Goal: Information Seeking & Learning: Learn about a topic

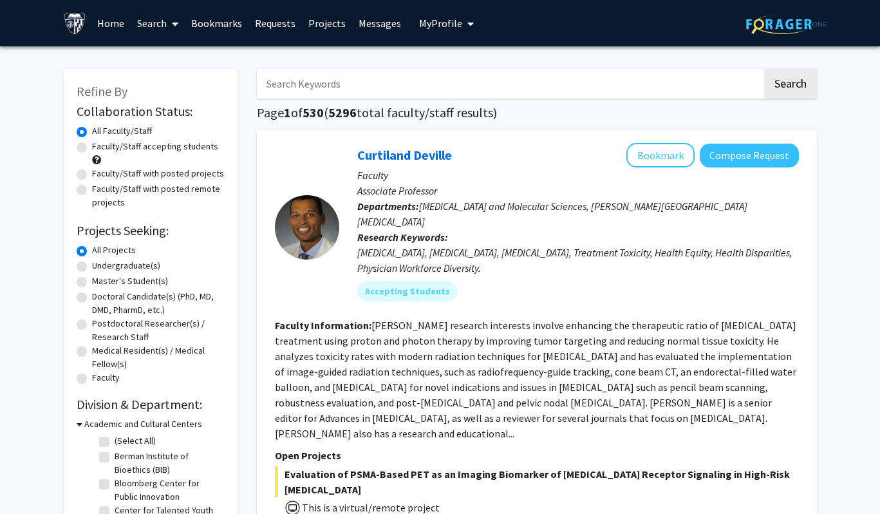
click at [149, 144] on label "Faculty/Staff accepting students" at bounding box center [155, 147] width 126 height 14
click at [100, 144] on input "Faculty/Staff accepting students" at bounding box center [96, 144] width 8 height 8
radio input "true"
click at [124, 283] on label "Master's Student(s)" at bounding box center [130, 281] width 76 height 14
click at [100, 283] on input "Master's Student(s)" at bounding box center [96, 278] width 8 height 8
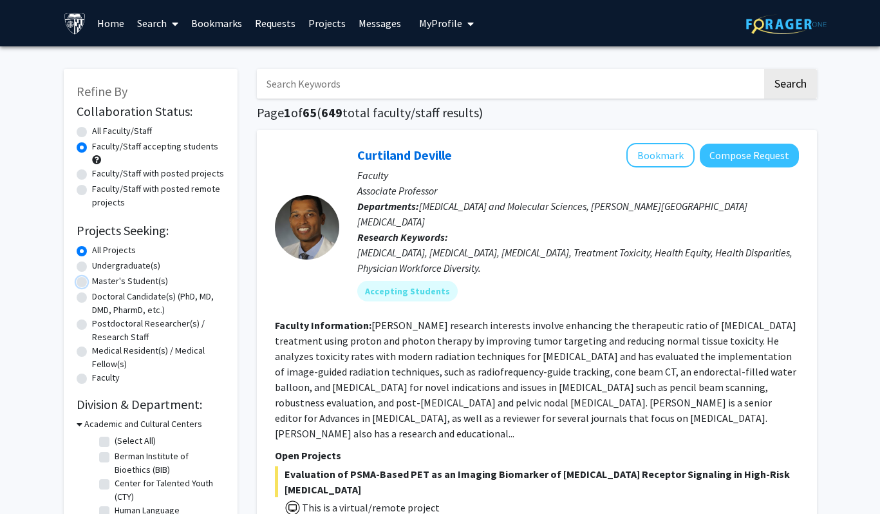
radio input "true"
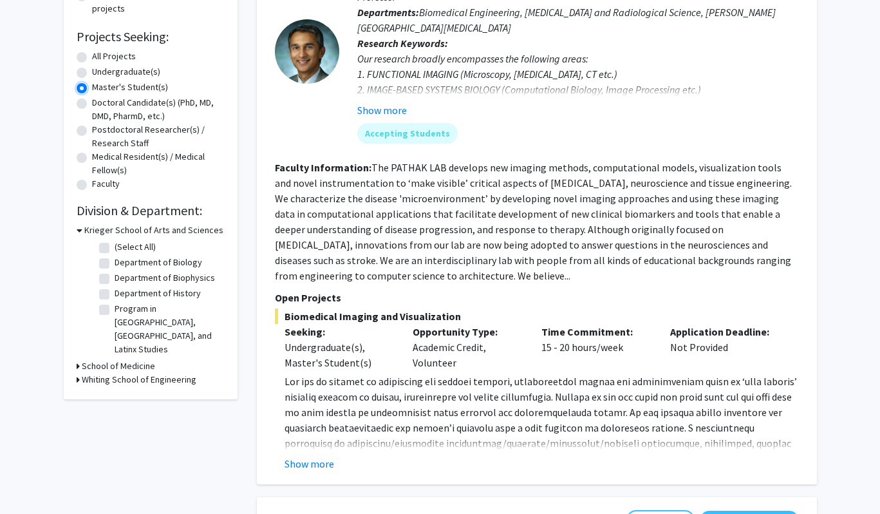
scroll to position [212, 0]
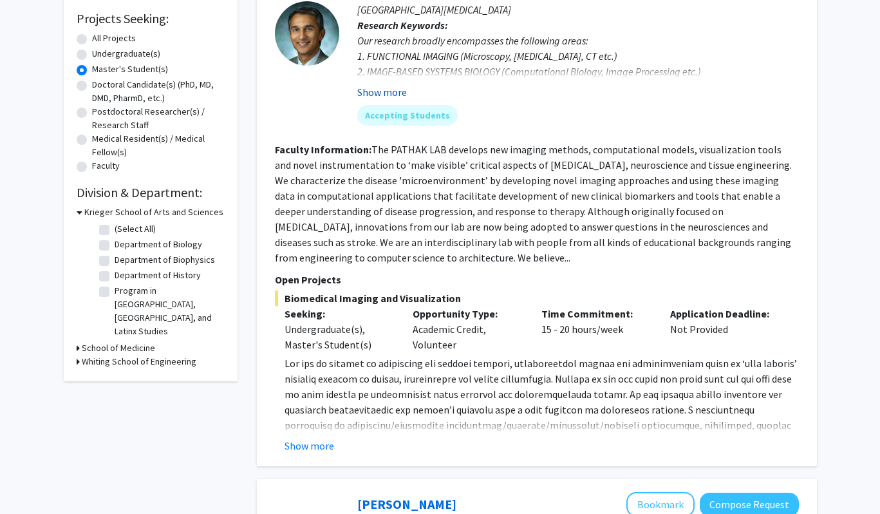
click at [400, 92] on button "Show more" at bounding box center [382, 91] width 50 height 15
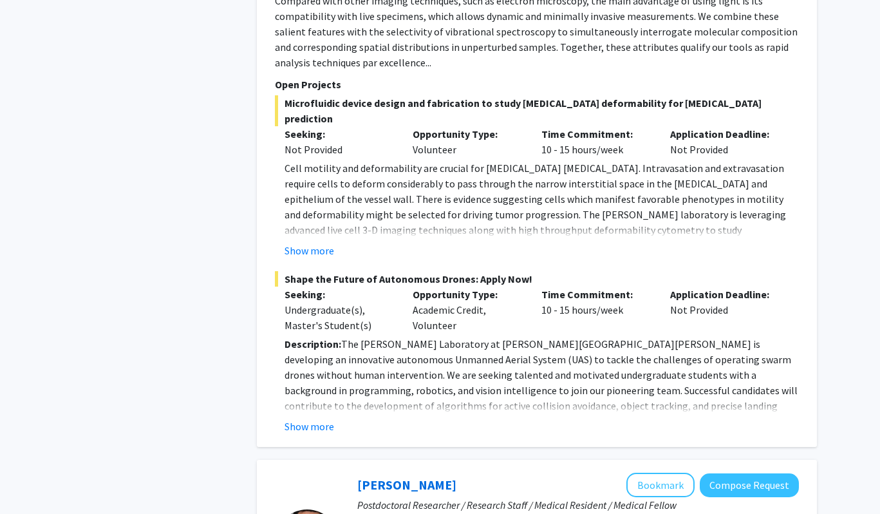
scroll to position [1491, 0]
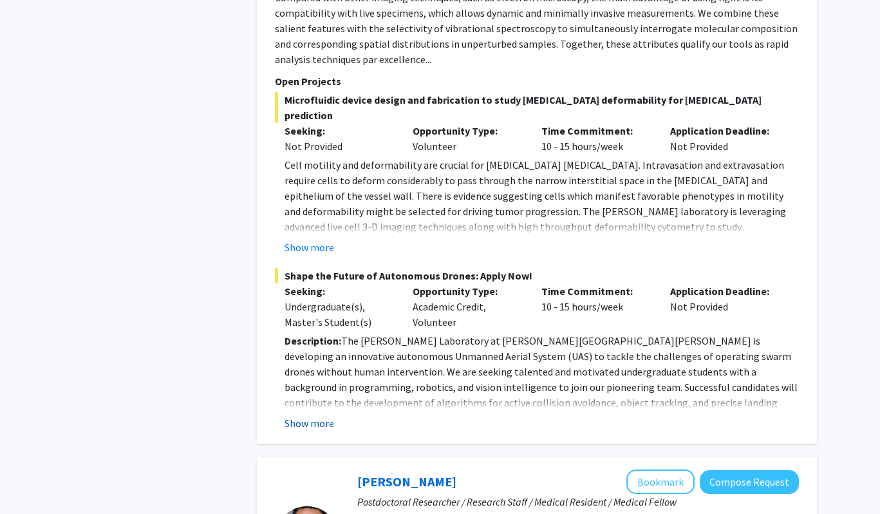
click at [314, 415] on button "Show more" at bounding box center [310, 422] width 50 height 15
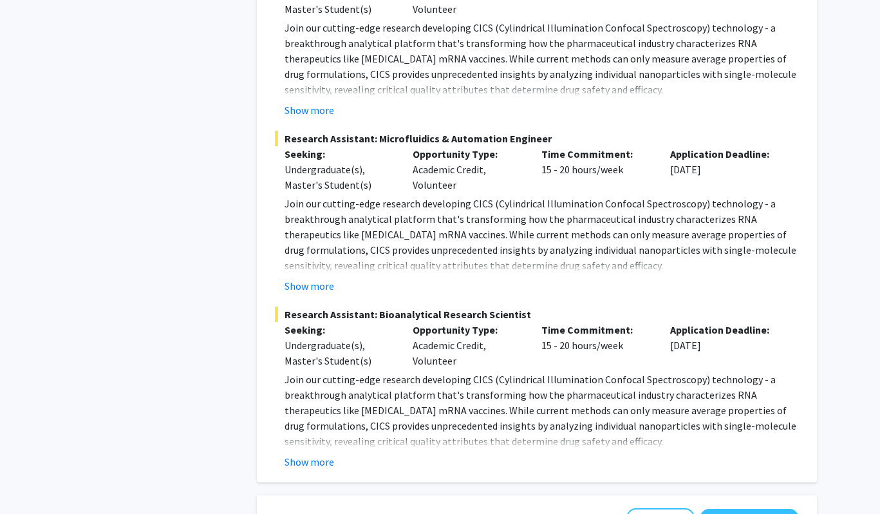
scroll to position [2608, 0]
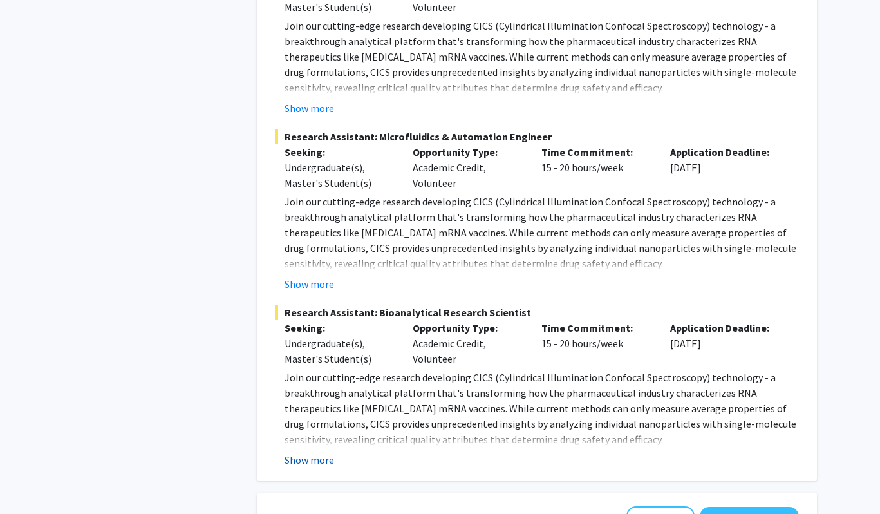
click at [320, 452] on button "Show more" at bounding box center [310, 459] width 50 height 15
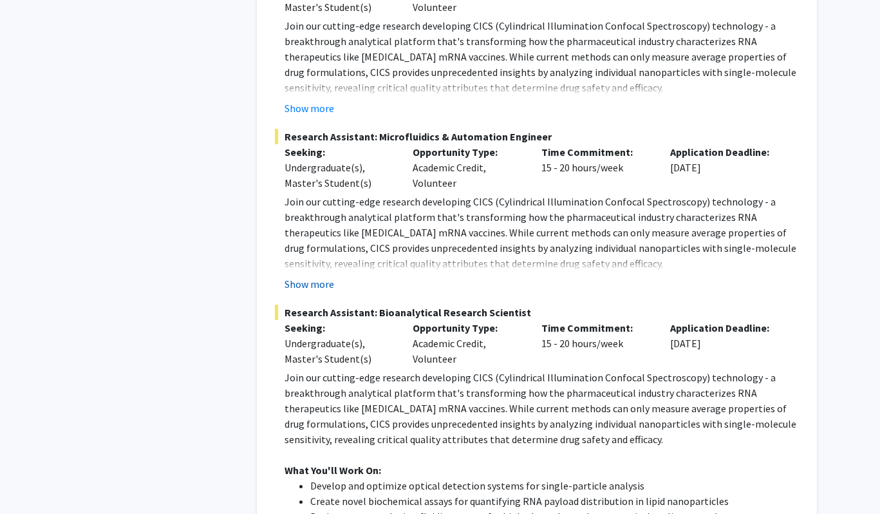
click at [308, 276] on button "Show more" at bounding box center [310, 283] width 50 height 15
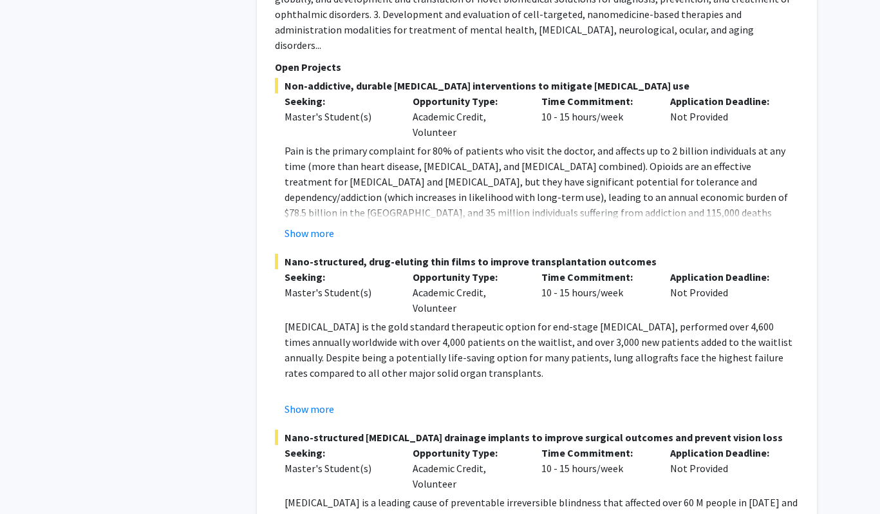
scroll to position [4731, 0]
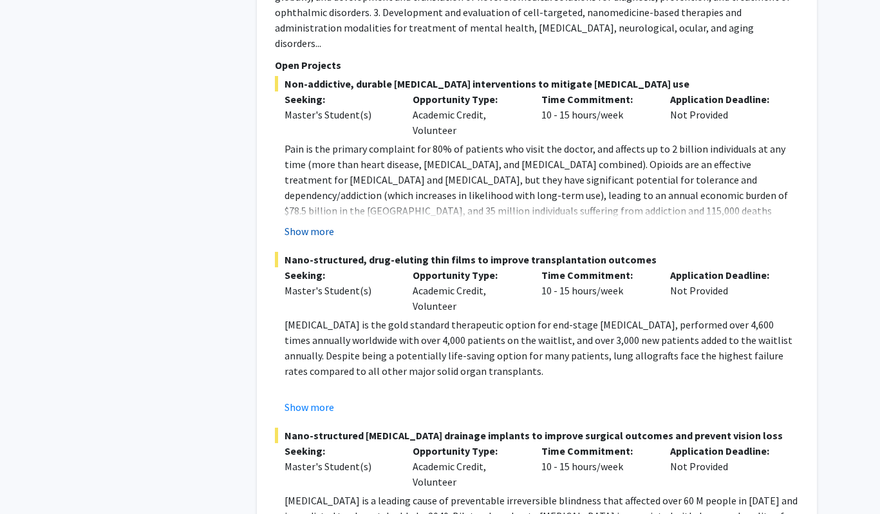
click at [325, 223] on button "Show more" at bounding box center [310, 230] width 50 height 15
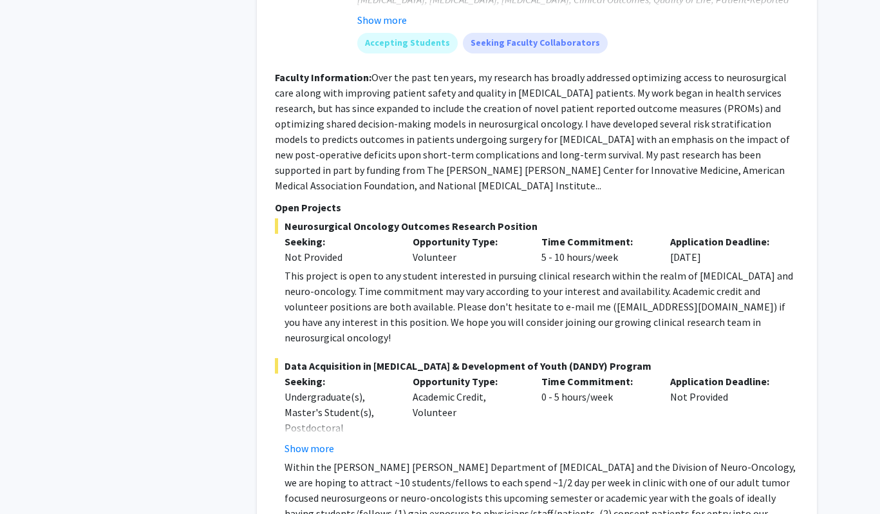
scroll to position [6716, 0]
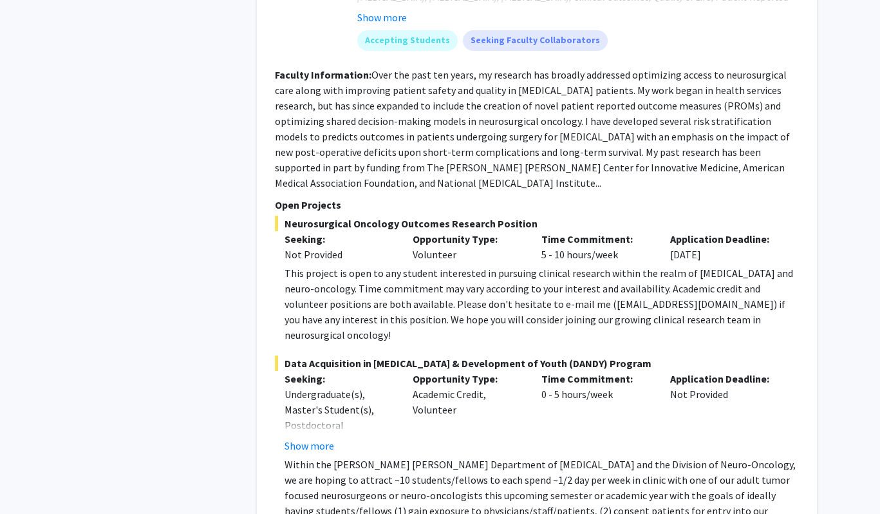
drag, startPoint x: 319, startPoint y: 325, endPoint x: 494, endPoint y: 327, distance: 174.5
click at [494, 457] on p "Within the [PERSON_NAME] [PERSON_NAME] Department of [MEDICAL_DATA] and the Div…" at bounding box center [542, 511] width 514 height 108
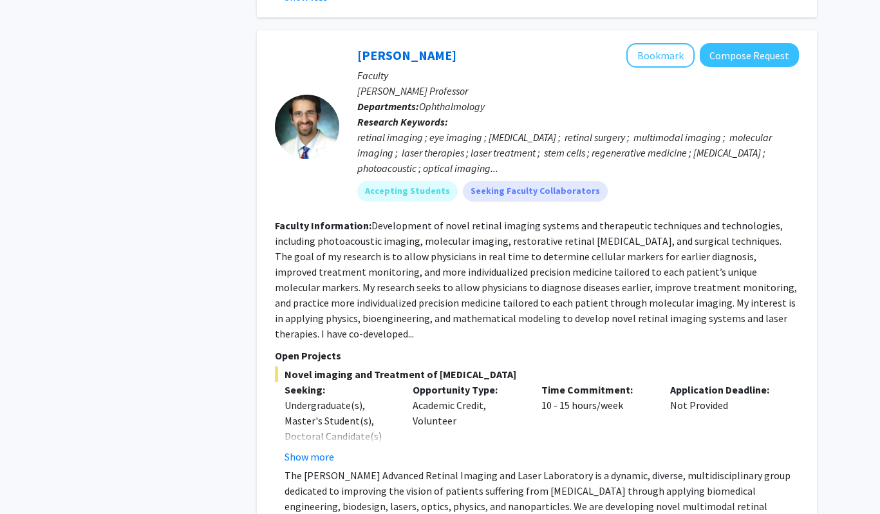
scroll to position [7442, 0]
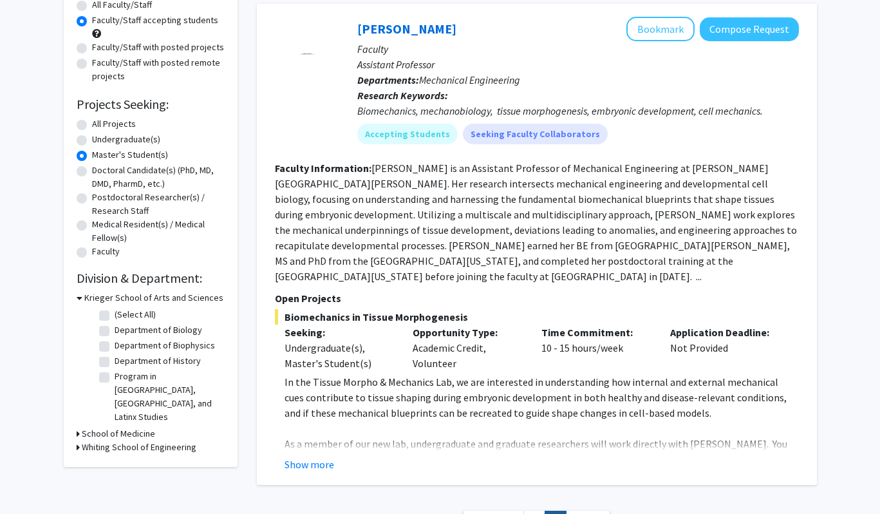
scroll to position [111, 0]
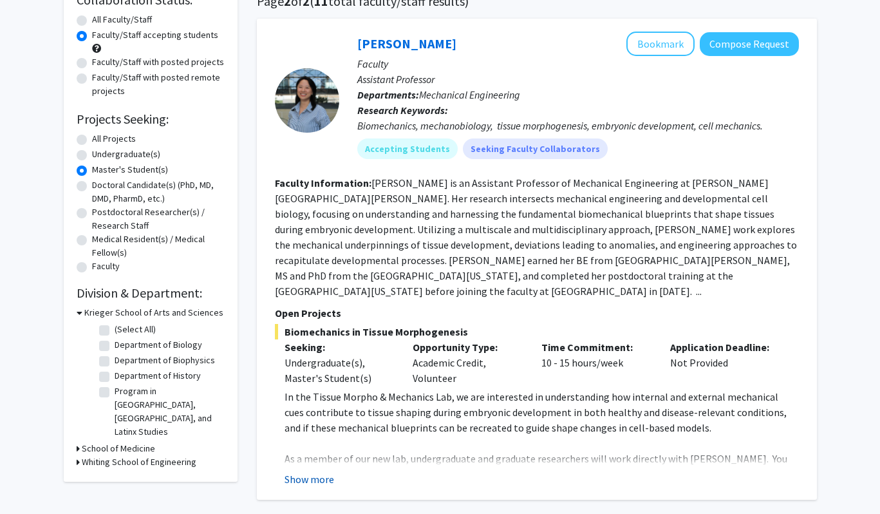
click at [319, 471] on button "Show more" at bounding box center [310, 478] width 50 height 15
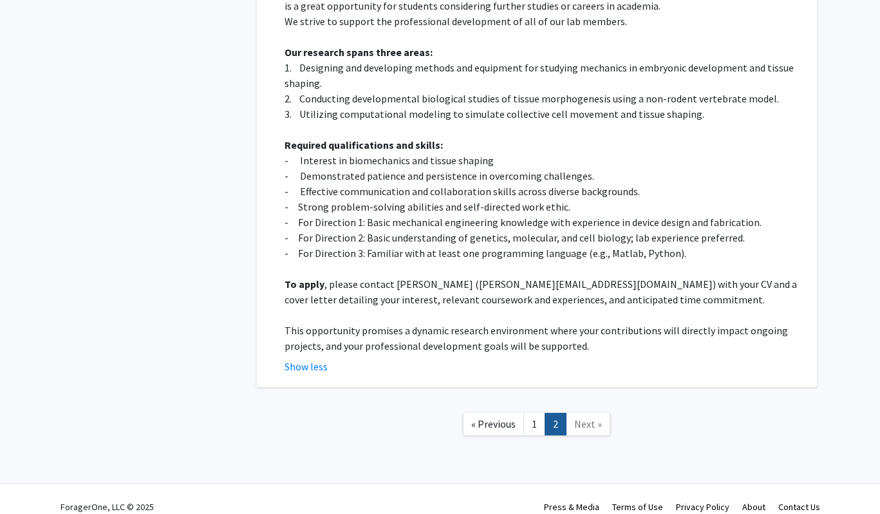
scroll to position [0, 0]
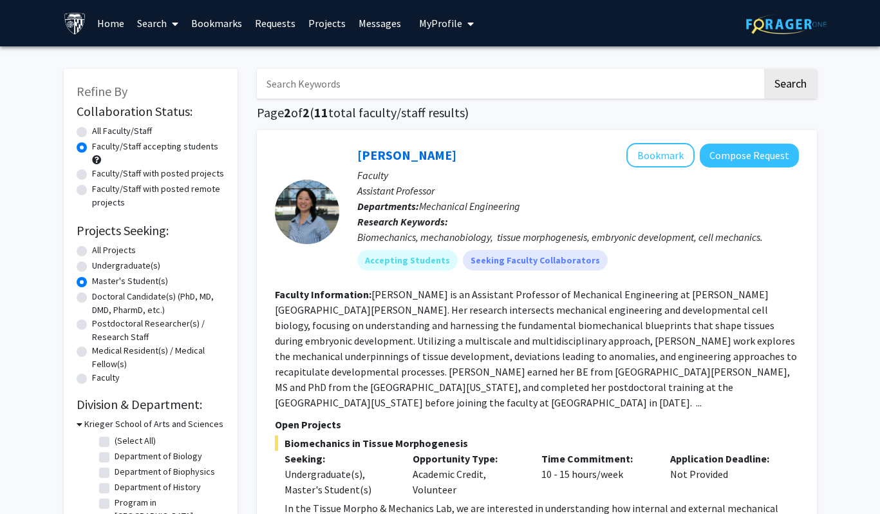
click at [170, 22] on span at bounding box center [173, 23] width 12 height 45
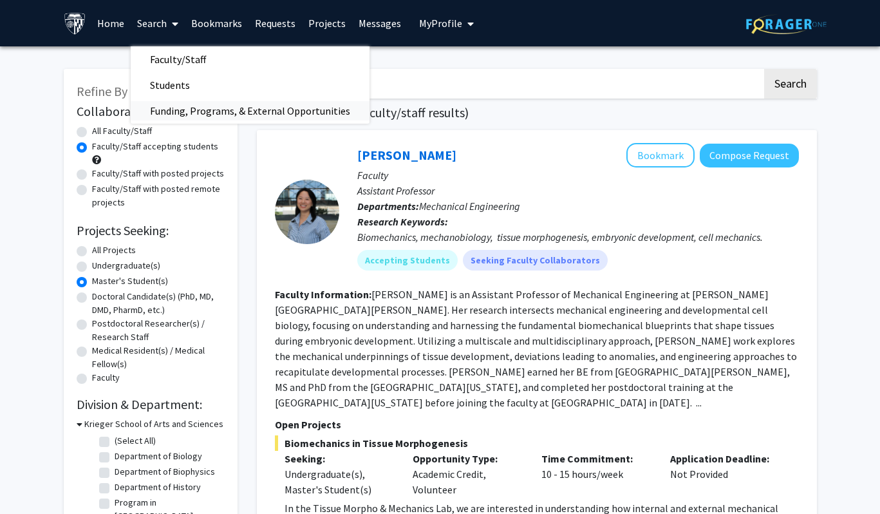
click at [182, 110] on span "Funding, Programs, & External Opportunities" at bounding box center [250, 111] width 239 height 26
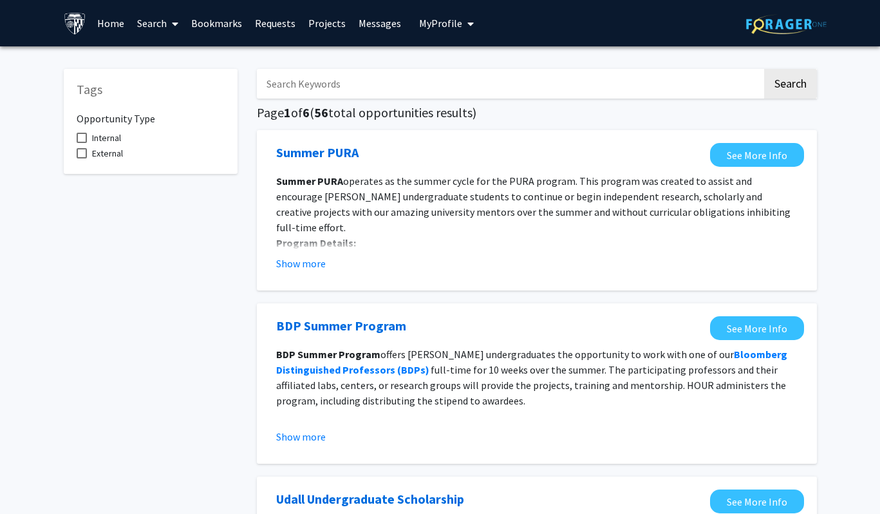
scroll to position [5, 0]
click at [118, 132] on span "Internal" at bounding box center [106, 132] width 29 height 15
click at [82, 138] on input "Internal" at bounding box center [81, 138] width 1 height 1
checkbox input "true"
click at [88, 144] on label "External" at bounding box center [100, 147] width 46 height 15
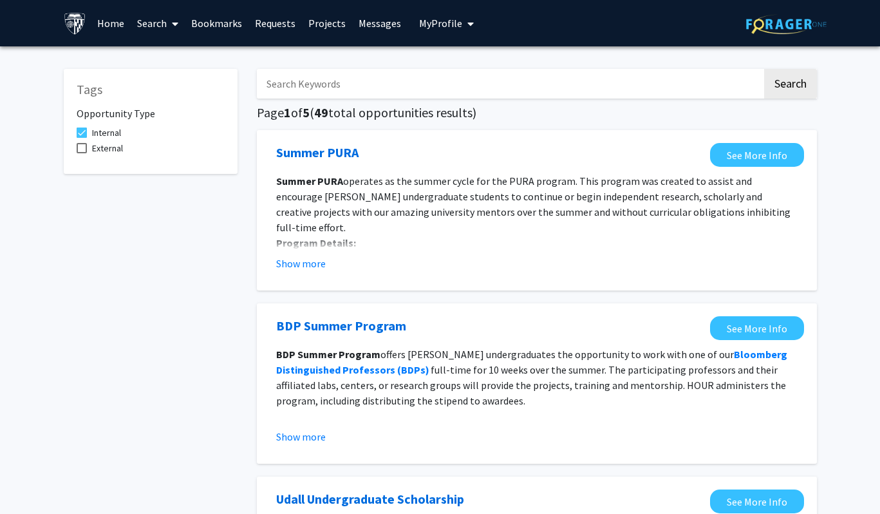
click at [82, 153] on input "External" at bounding box center [81, 153] width 1 height 1
click at [80, 147] on span at bounding box center [82, 148] width 10 height 10
click at [81, 153] on input "External" at bounding box center [81, 153] width 1 height 1
checkbox input "false"
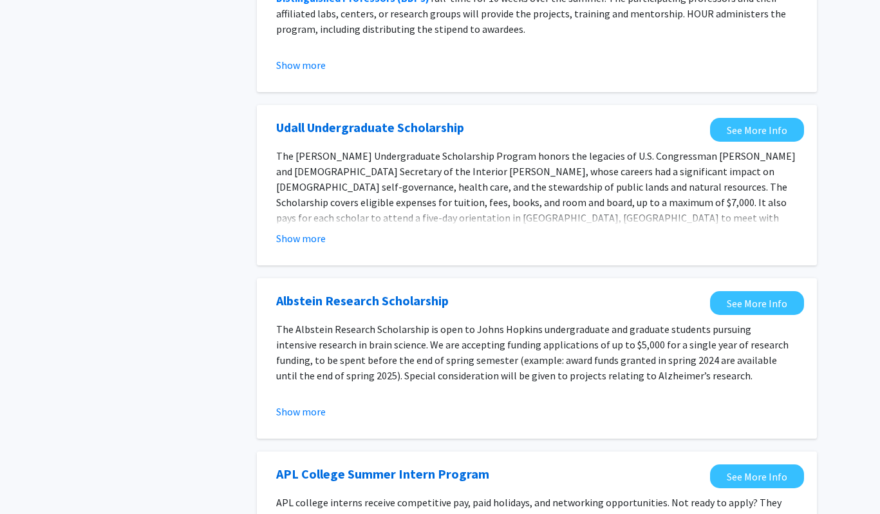
scroll to position [375, 0]
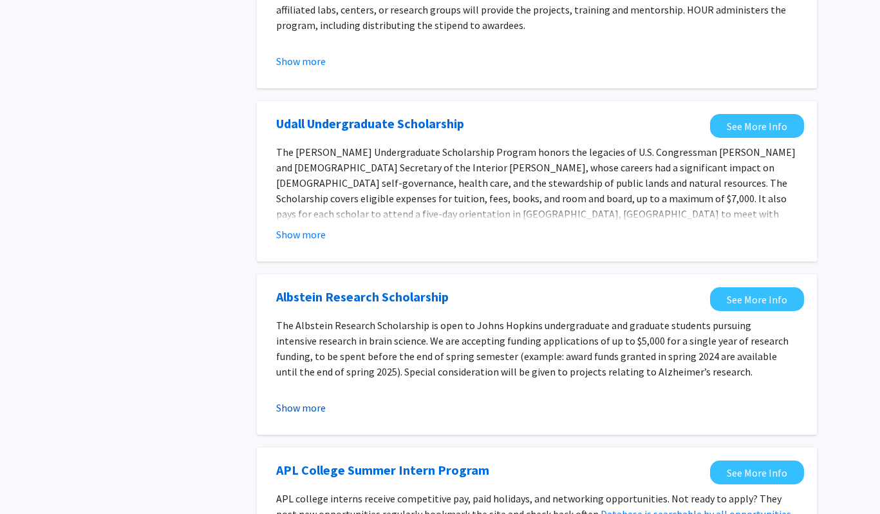
click at [312, 408] on button "Show more" at bounding box center [301, 407] width 50 height 15
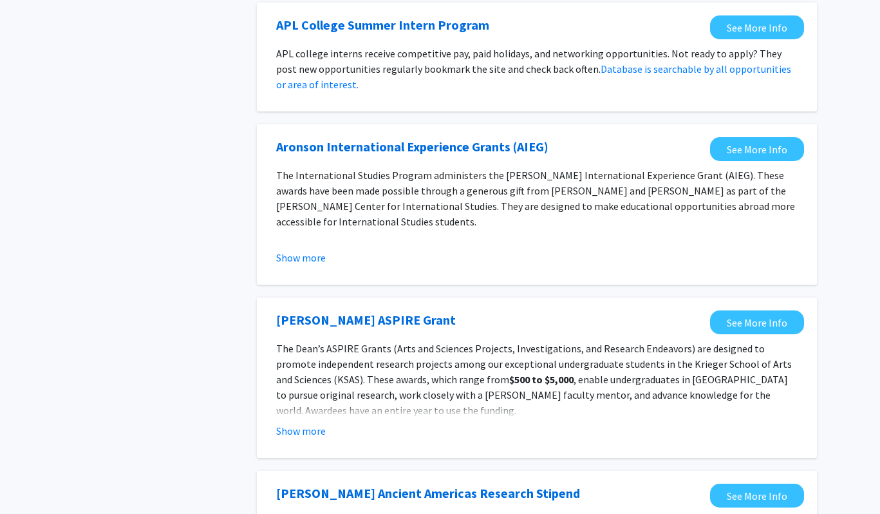
scroll to position [914, 0]
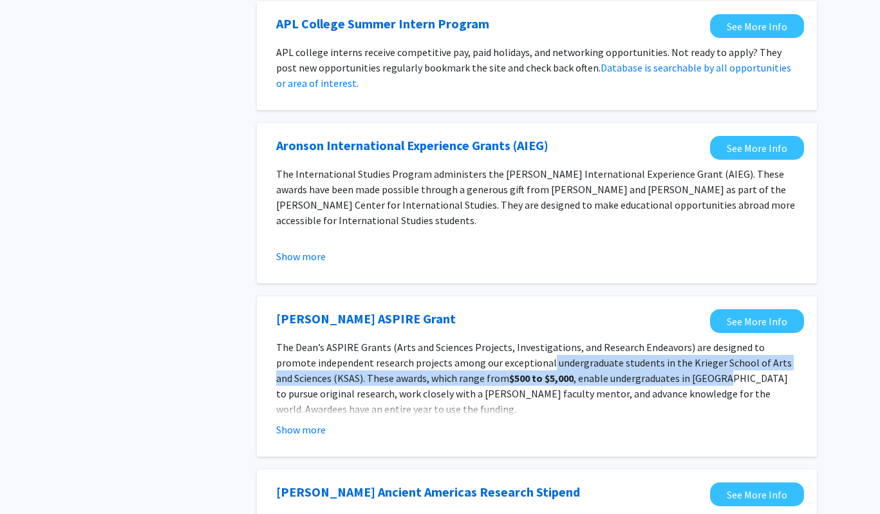
drag, startPoint x: 507, startPoint y: 350, endPoint x: 664, endPoint y: 359, distance: 157.4
click at [664, 359] on p "The [PERSON_NAME] ASPIRE Grants (Arts and Sciences Projects, Investigations, an…" at bounding box center [537, 377] width 522 height 77
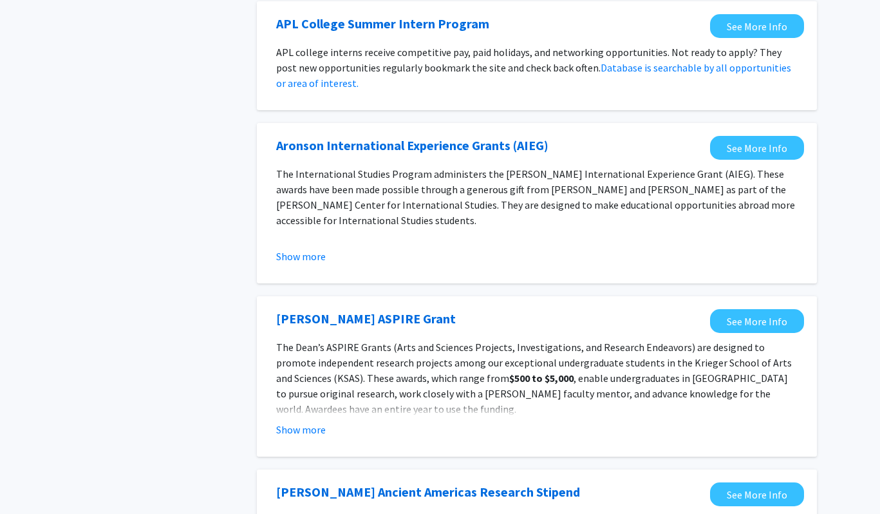
click at [650, 393] on p "The [PERSON_NAME] ASPIRE Grants (Arts and Sciences Projects, Investigations, an…" at bounding box center [537, 377] width 522 height 77
click at [322, 422] on button "Show more" at bounding box center [301, 429] width 50 height 15
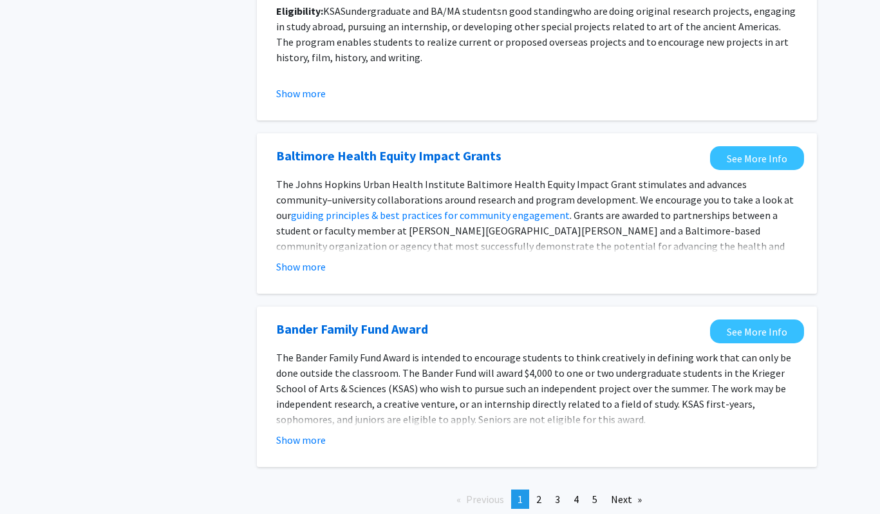
scroll to position [1534, 0]
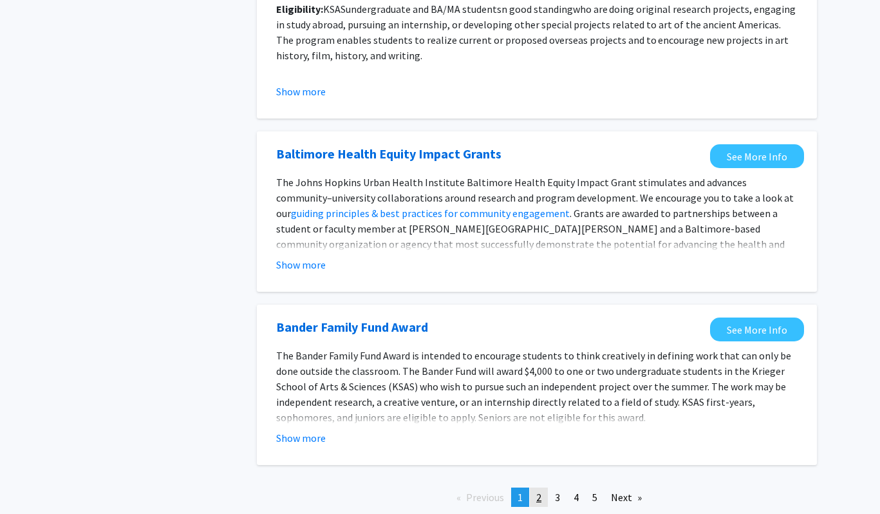
click at [543, 487] on link "page 2" at bounding box center [539, 496] width 18 height 19
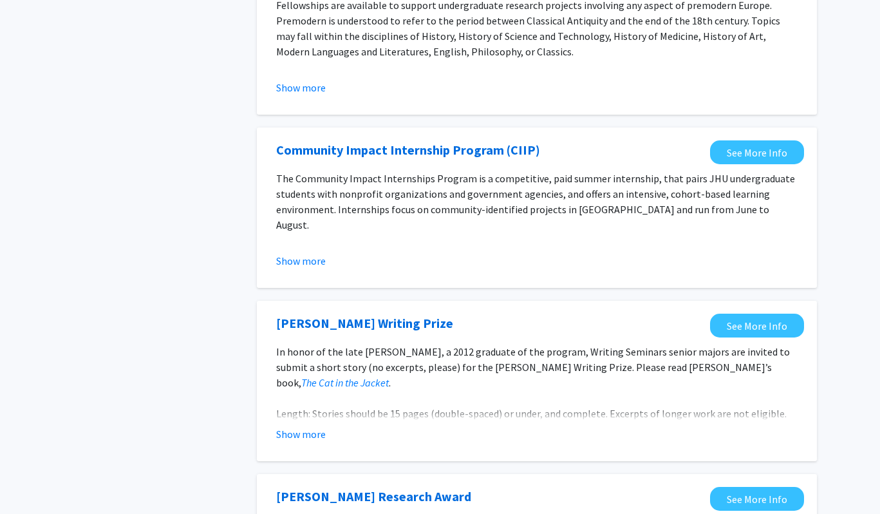
scroll to position [887, 0]
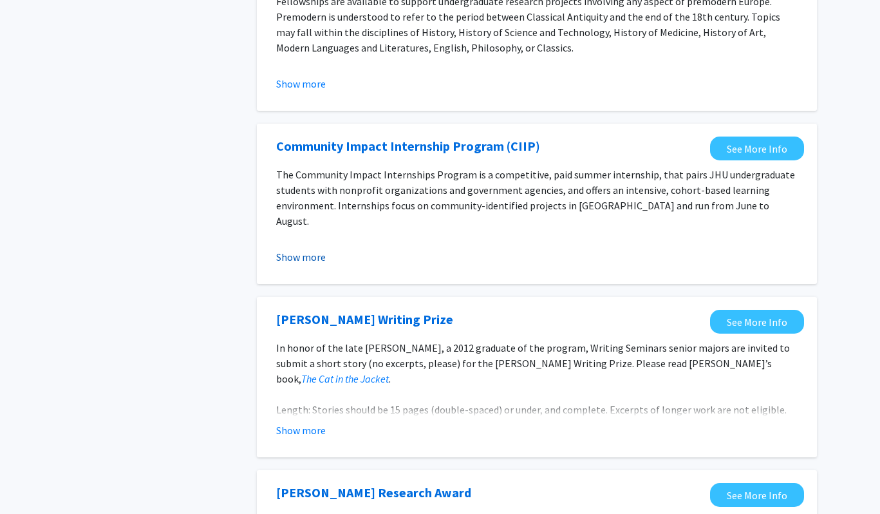
click at [313, 259] on button "Show more" at bounding box center [301, 256] width 50 height 15
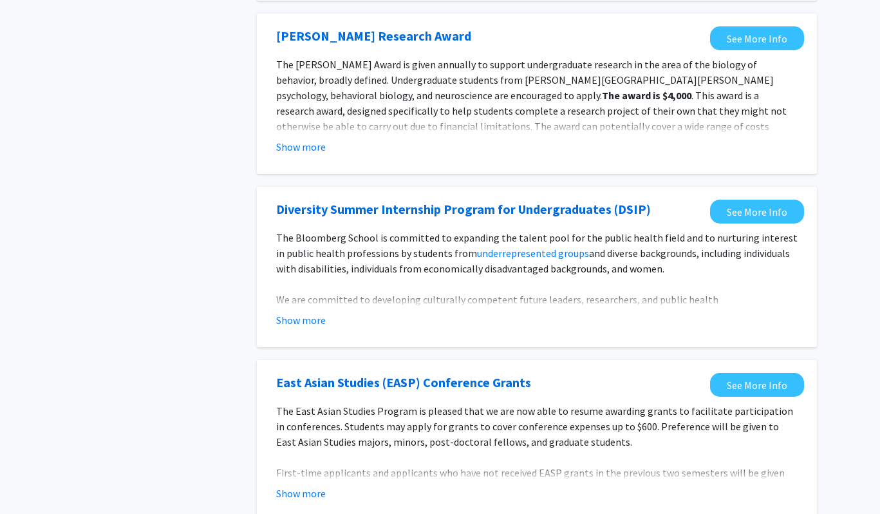
scroll to position [1594, 0]
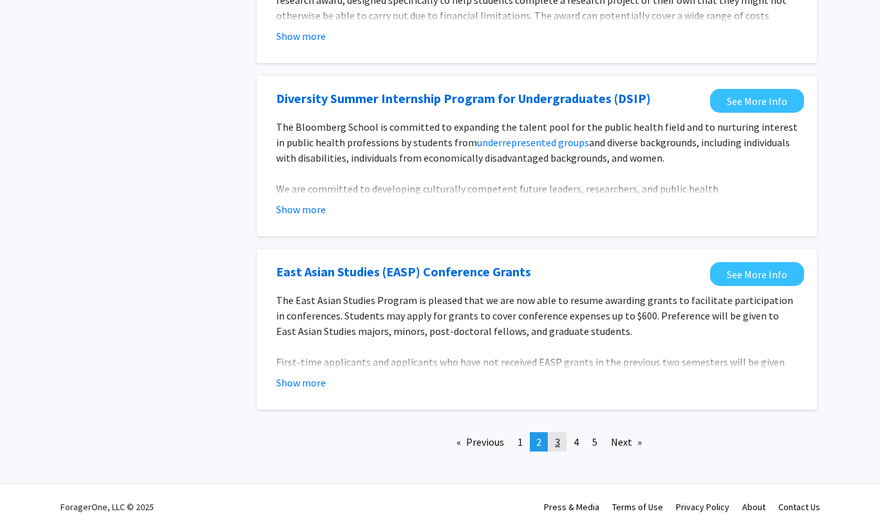
click at [558, 435] on span "3" at bounding box center [557, 441] width 5 height 13
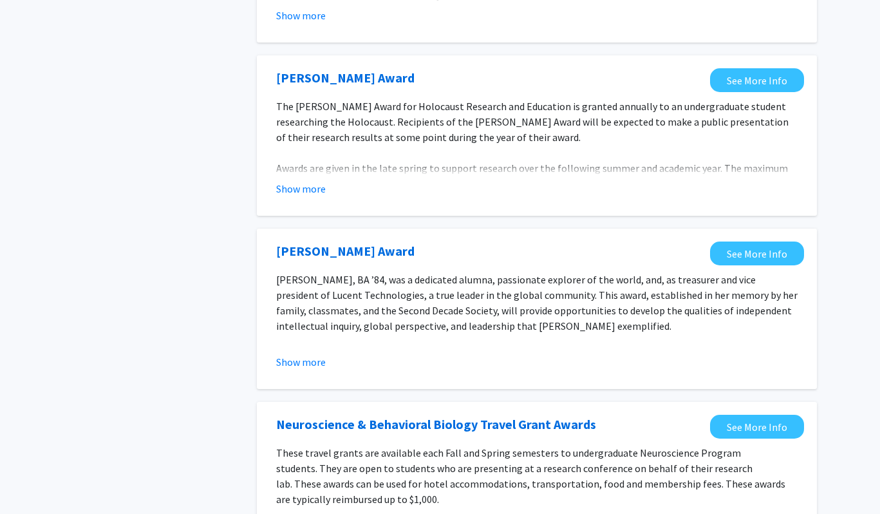
scroll to position [1137, 0]
